Goal: Task Accomplishment & Management: Use online tool/utility

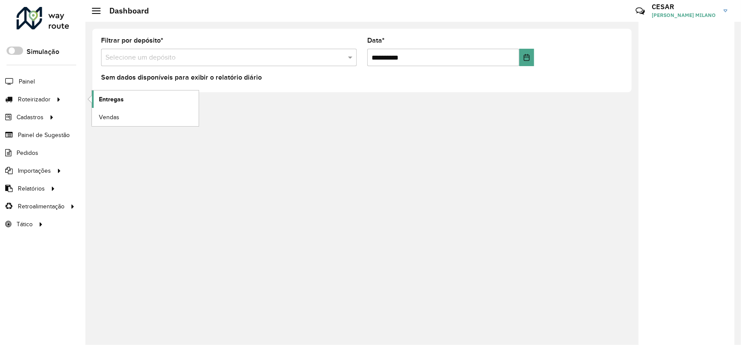
click at [113, 99] on span "Entregas" at bounding box center [111, 99] width 25 height 9
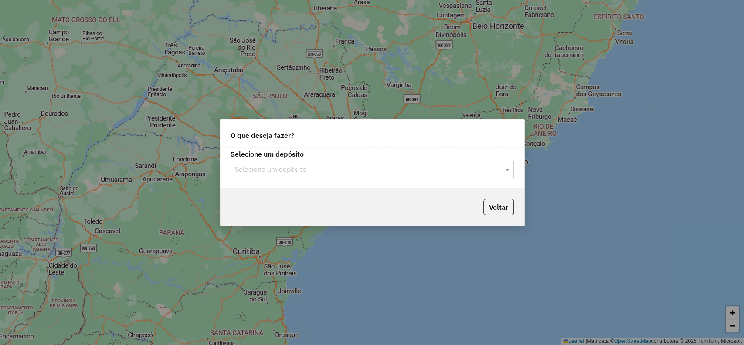
click at [354, 169] on input "text" at bounding box center [363, 170] width 257 height 10
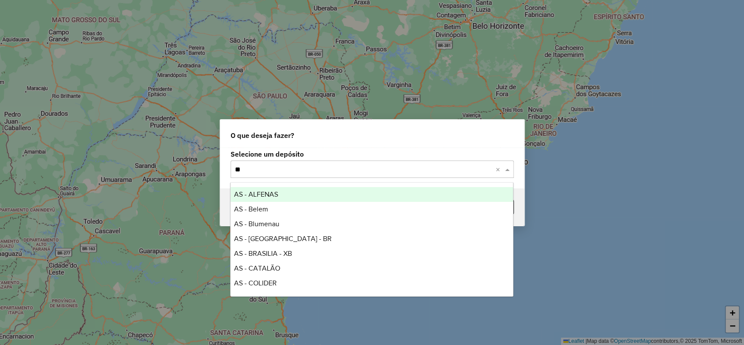
type input "***"
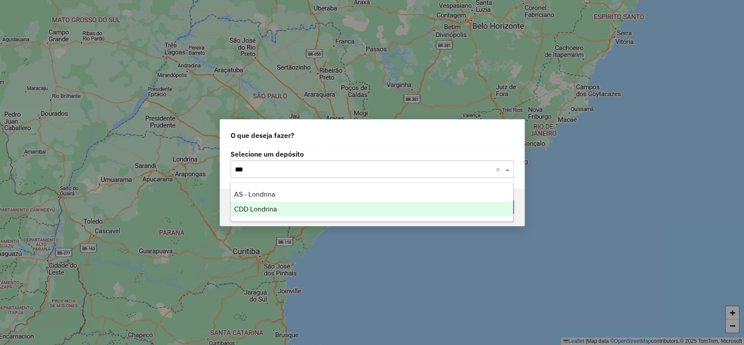
click at [283, 204] on div "CDD Londrina" at bounding box center [371, 209] width 282 height 15
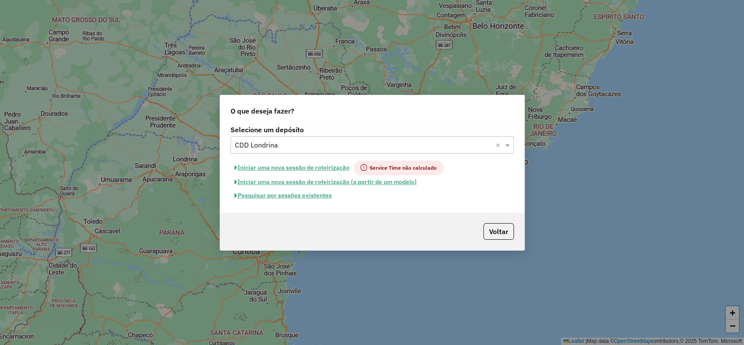
click at [313, 194] on button "Pesquisar por sessões existentes" at bounding box center [282, 196] width 105 height 14
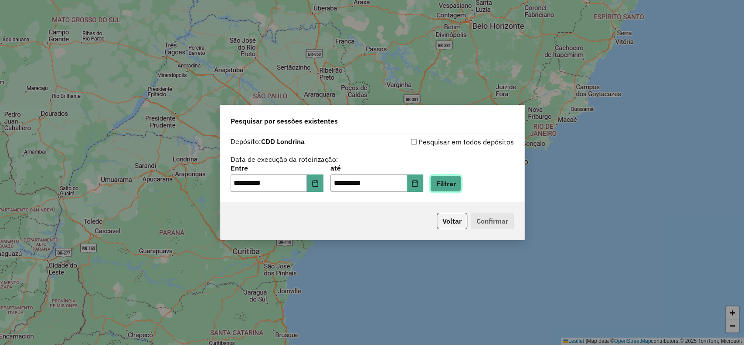
click at [457, 186] on button "Filtrar" at bounding box center [445, 184] width 31 height 17
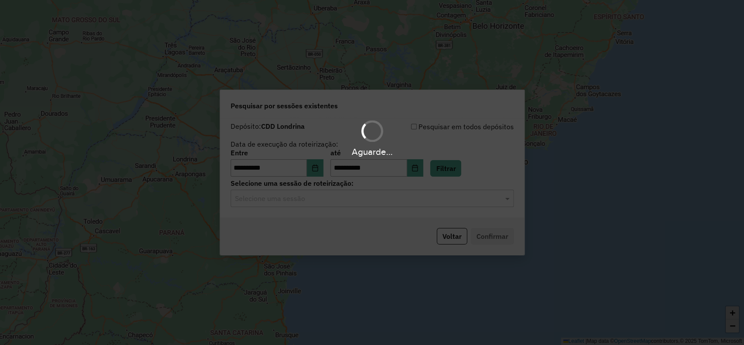
click at [316, 200] on input "text" at bounding box center [363, 199] width 257 height 10
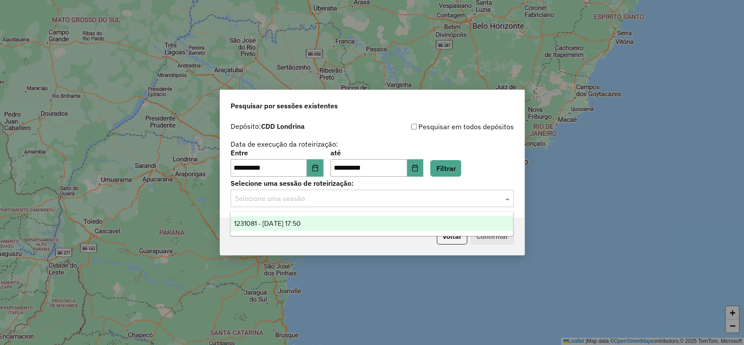
click at [301, 223] on span "1231081 - 19/08/2025 17:50" at bounding box center [267, 223] width 67 height 7
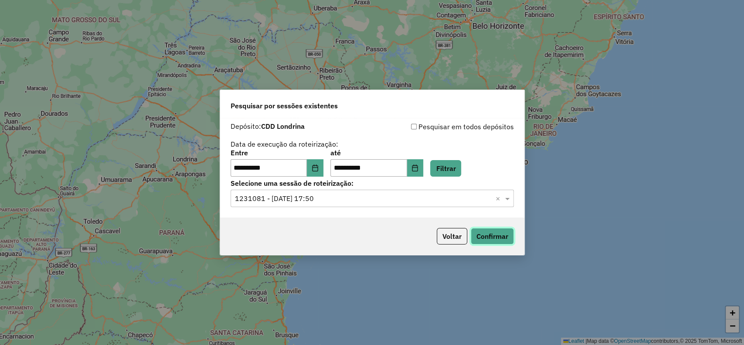
click at [495, 236] on button "Confirmar" at bounding box center [491, 236] width 43 height 17
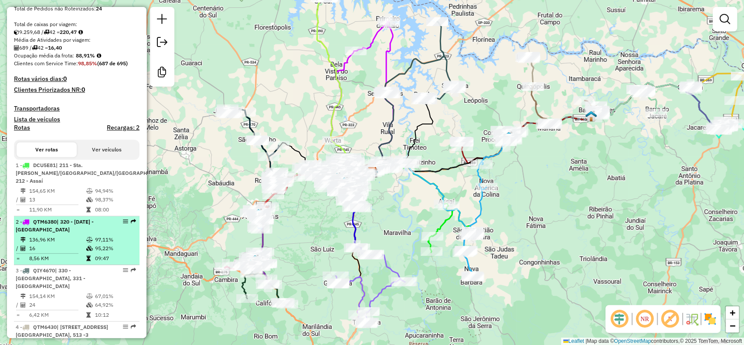
scroll to position [242, 0]
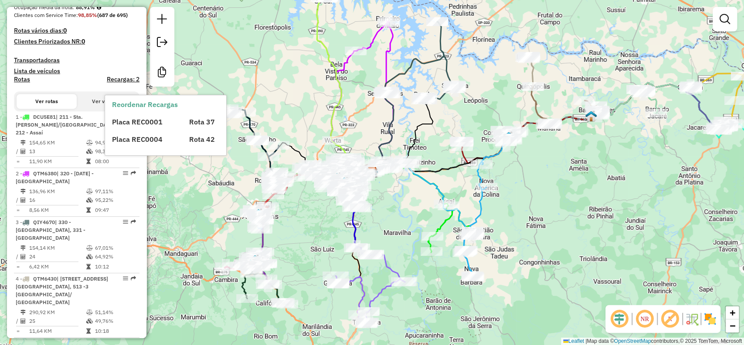
click at [115, 83] on h4 "Recargas: 2" at bounding box center [123, 79] width 33 height 7
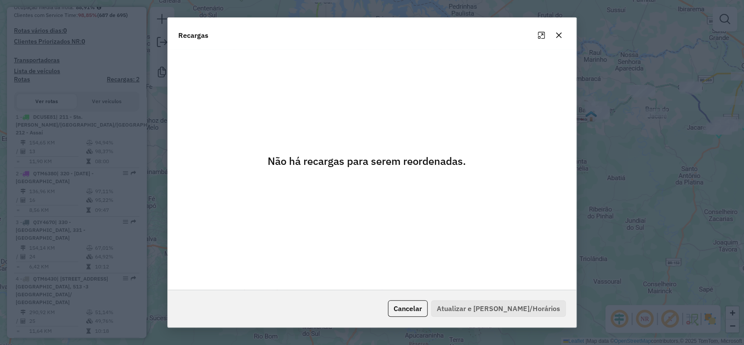
click at [562, 39] on button "button" at bounding box center [558, 35] width 14 height 14
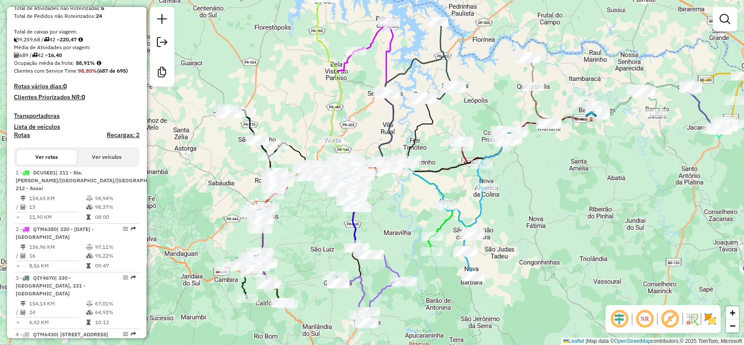
scroll to position [0, 0]
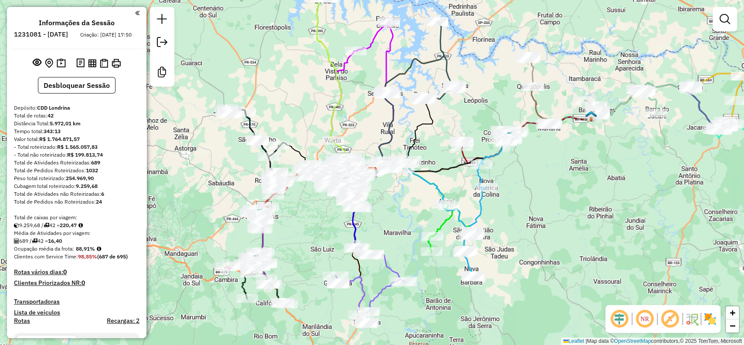
click at [646, 319] on em at bounding box center [644, 319] width 21 height 21
click at [665, 320] on em at bounding box center [669, 319] width 21 height 21
click at [671, 320] on em at bounding box center [669, 319] width 21 height 21
click at [641, 320] on em at bounding box center [644, 319] width 21 height 21
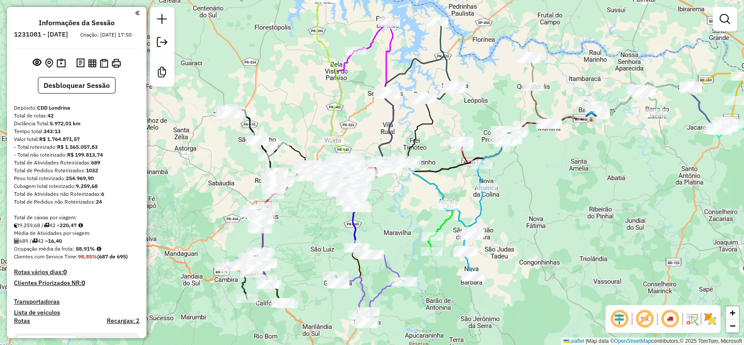
click at [641, 320] on em at bounding box center [644, 319] width 21 height 21
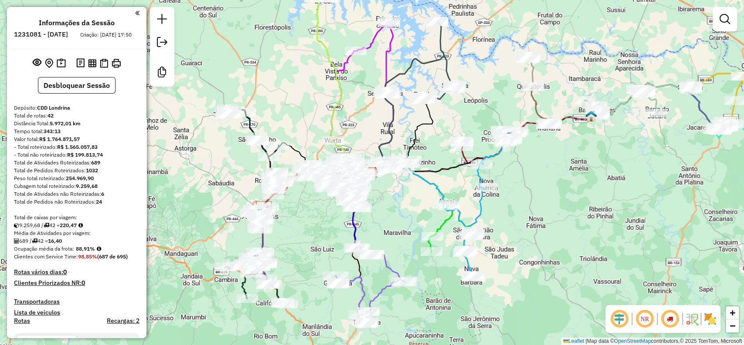
click at [641, 320] on em at bounding box center [644, 319] width 21 height 21
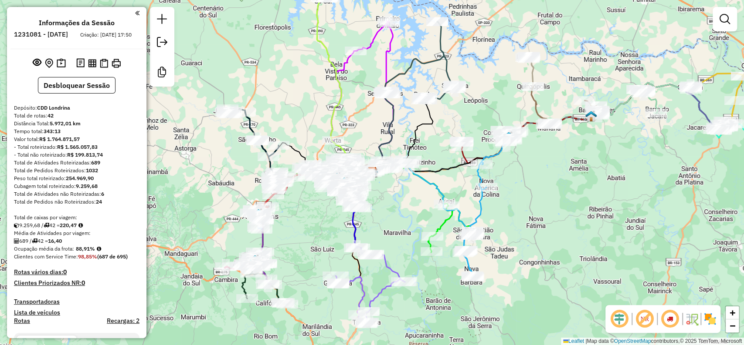
drag, startPoint x: 101, startPoint y: 210, endPoint x: 95, endPoint y: 209, distance: 6.2
click at [95, 206] on div "Total de Pedidos não Roteirizados: 24" at bounding box center [76, 202] width 125 height 8
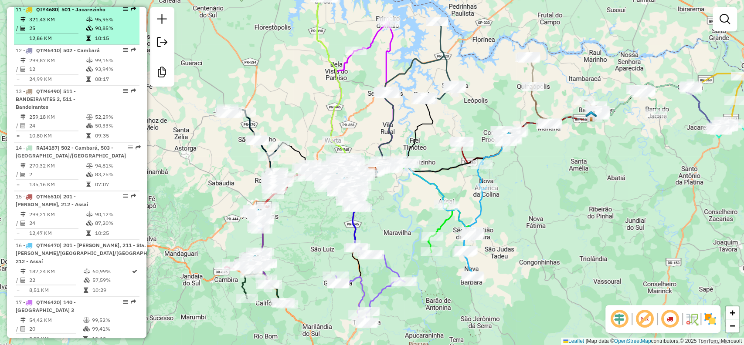
scroll to position [871, 0]
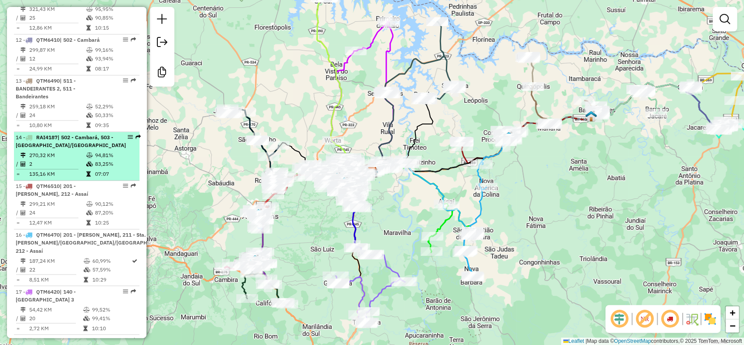
click at [105, 170] on td "07:07" at bounding box center [115, 174] width 41 height 9
select select "**********"
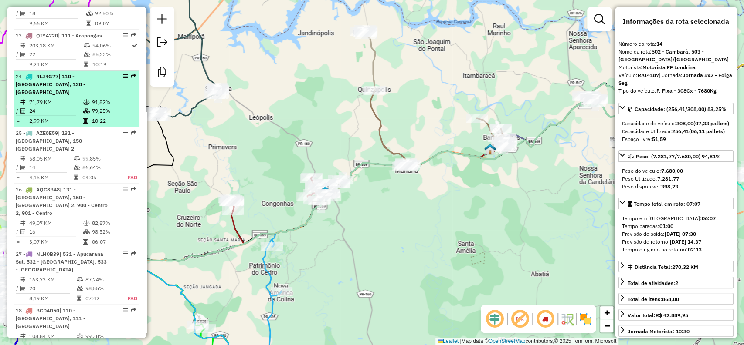
scroll to position [1452, 0]
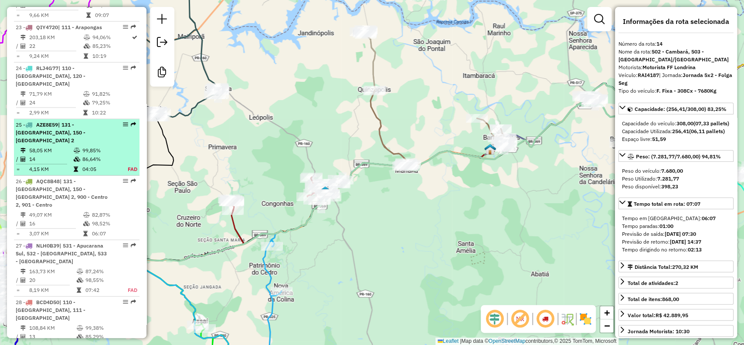
click at [101, 155] on td "86,64%" at bounding box center [100, 159] width 36 height 9
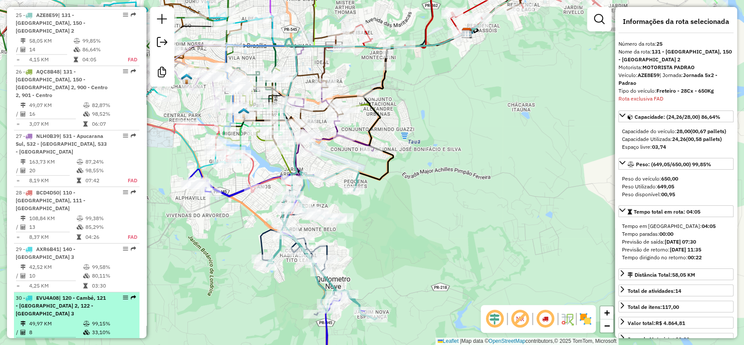
scroll to position [1539, 0]
